Goal: Information Seeking & Learning: Learn about a topic

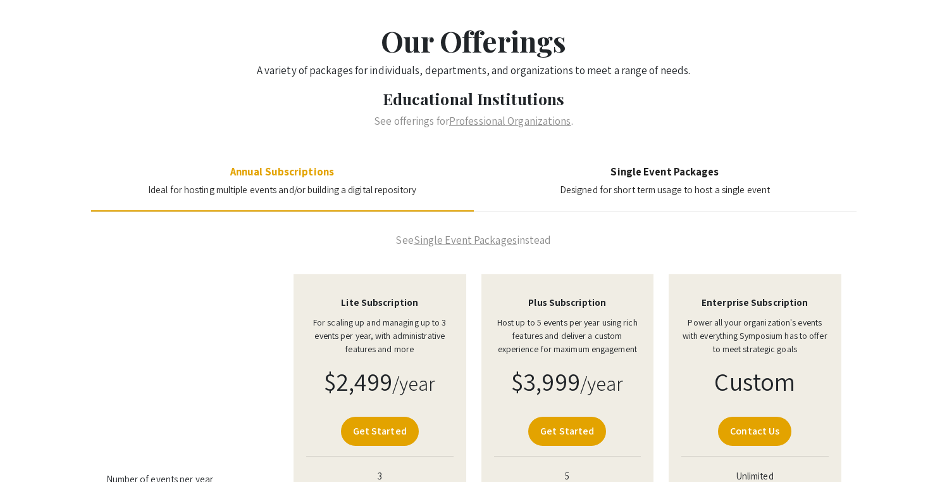
scroll to position [43, 0]
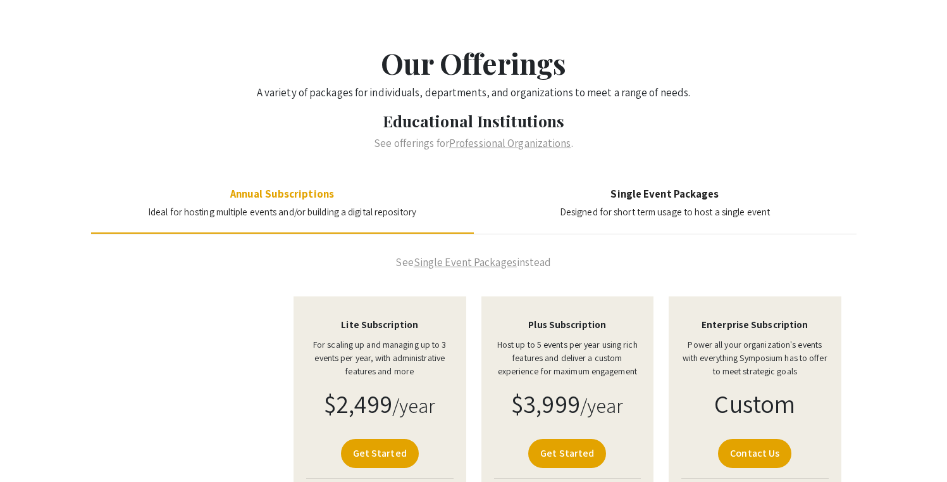
click at [659, 203] on section "Single Event Packages Designed for short term usage to host a single event" at bounding box center [665, 203] width 210 height 32
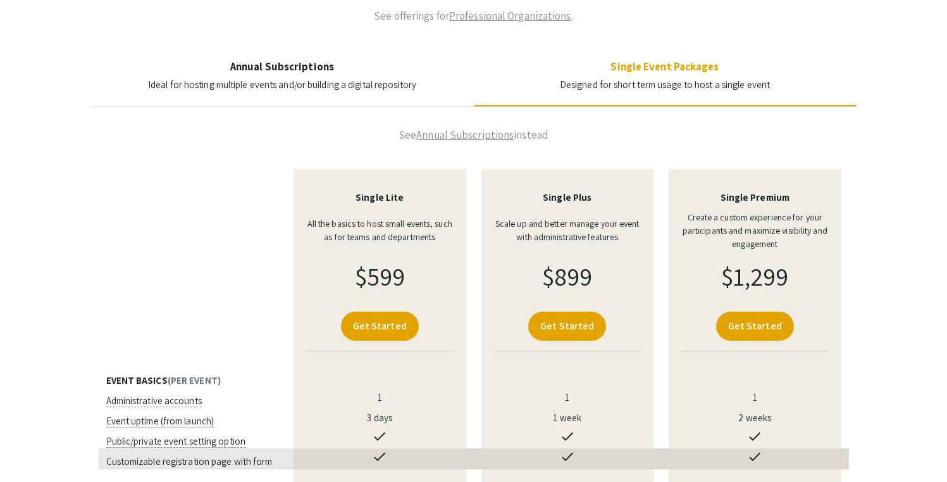
scroll to position [0, 0]
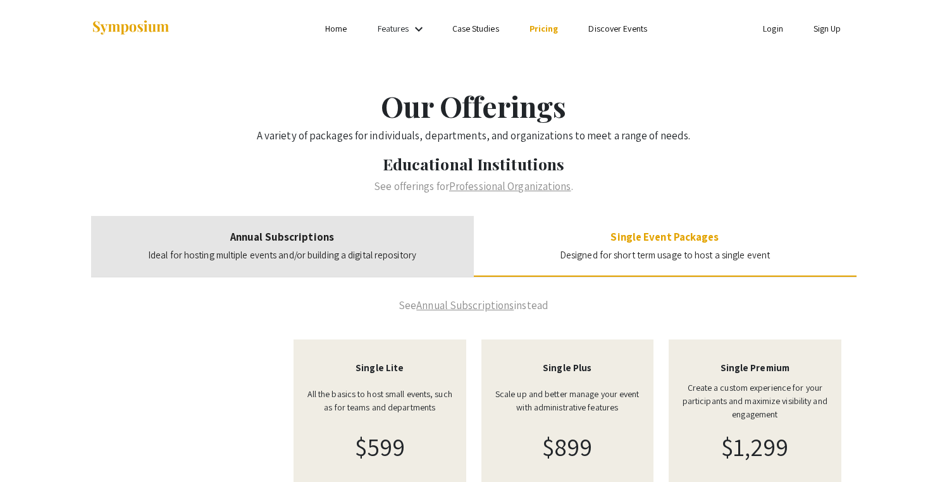
click at [350, 238] on h4 "Annual Subscriptions" at bounding box center [282, 236] width 268 height 13
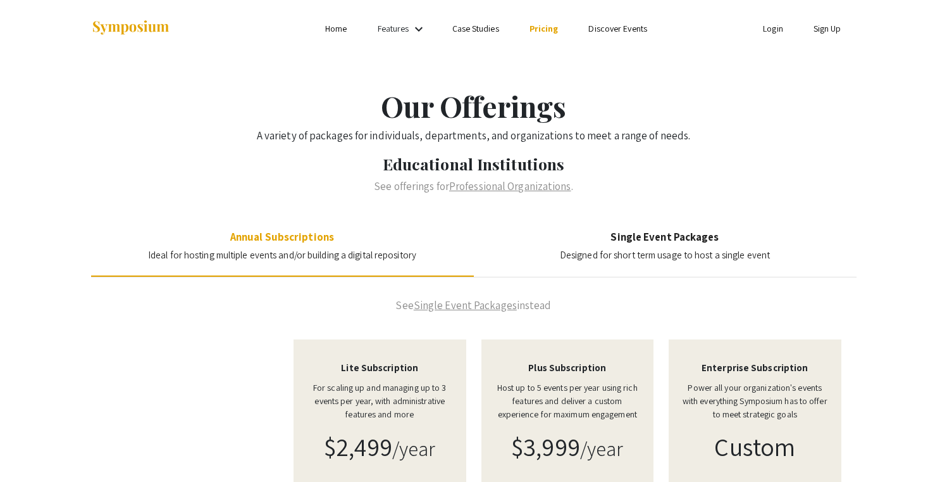
click at [411, 34] on div "Features keyboard_arrow_down" at bounding box center [403, 29] width 51 height 16
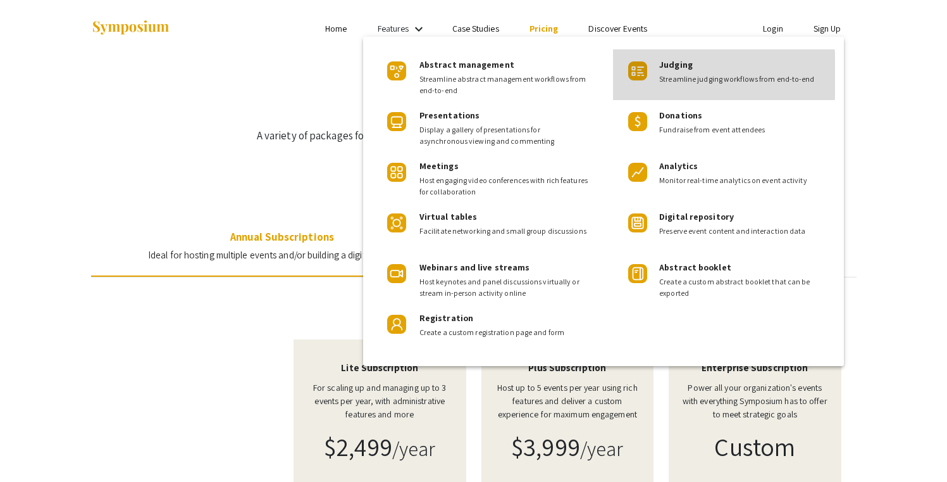
click at [638, 75] on img at bounding box center [637, 70] width 19 height 19
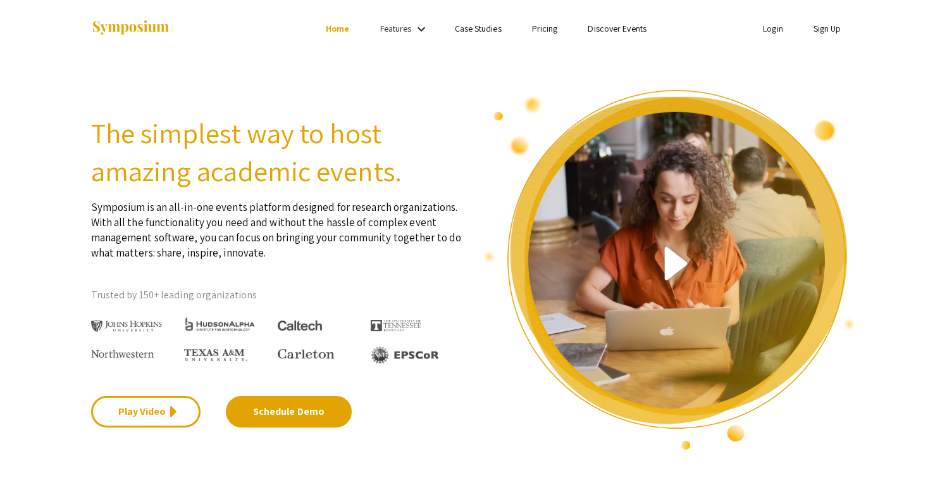
click at [403, 29] on link "Features" at bounding box center [396, 28] width 32 height 11
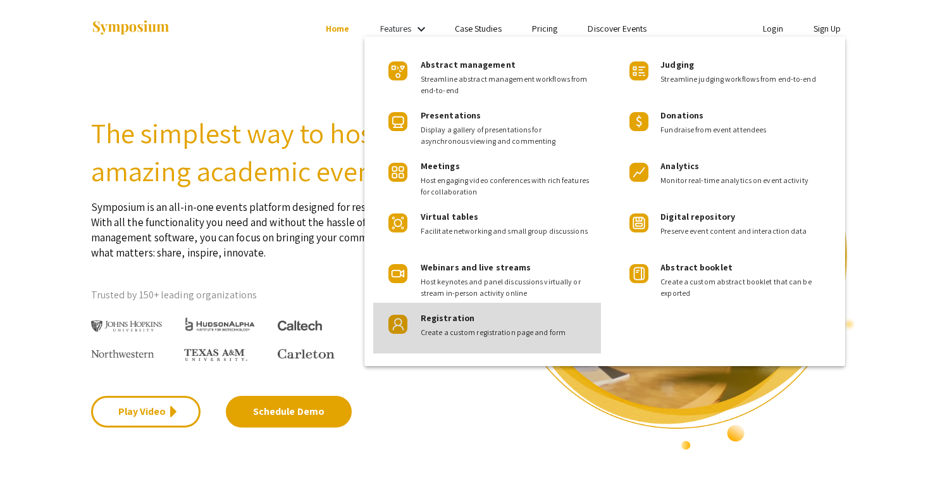
click at [465, 320] on span "Registration" at bounding box center [448, 317] width 54 height 11
